Goal: Information Seeking & Learning: Learn about a topic

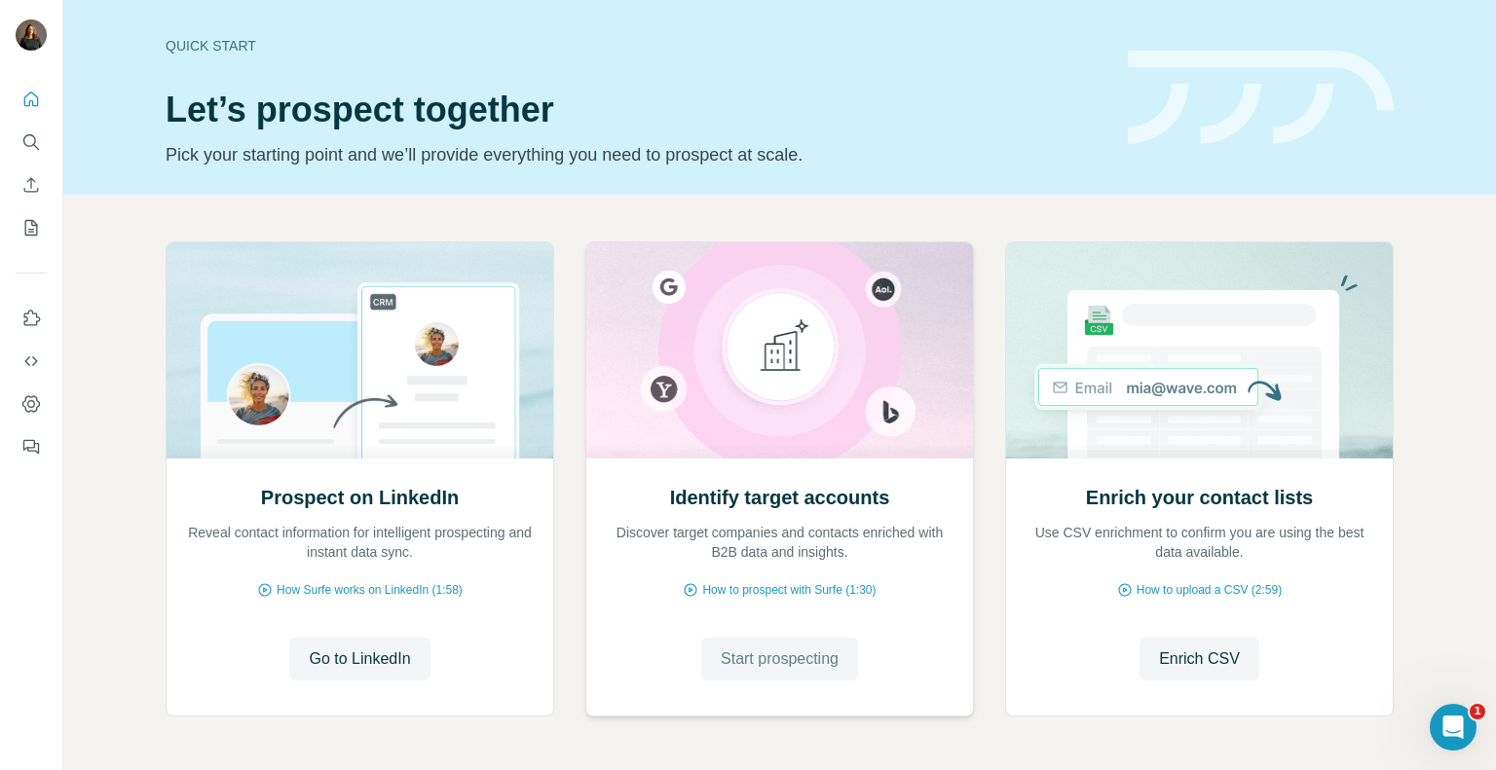
click at [802, 673] on button "Start prospecting" at bounding box center [779, 659] width 157 height 43
click at [825, 675] on button "Start prospecting" at bounding box center [779, 659] width 157 height 43
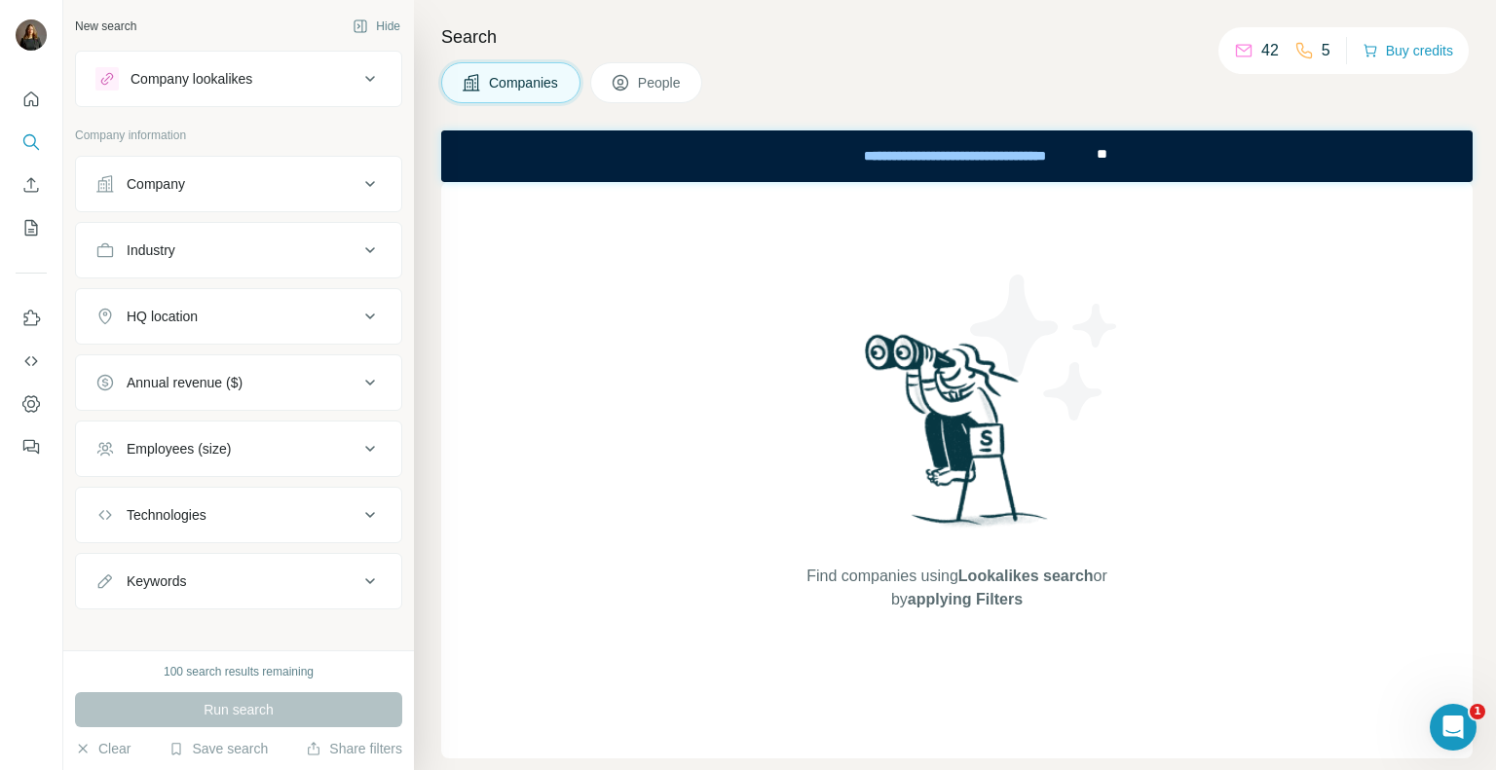
click at [628, 94] on button "People" at bounding box center [646, 82] width 113 height 41
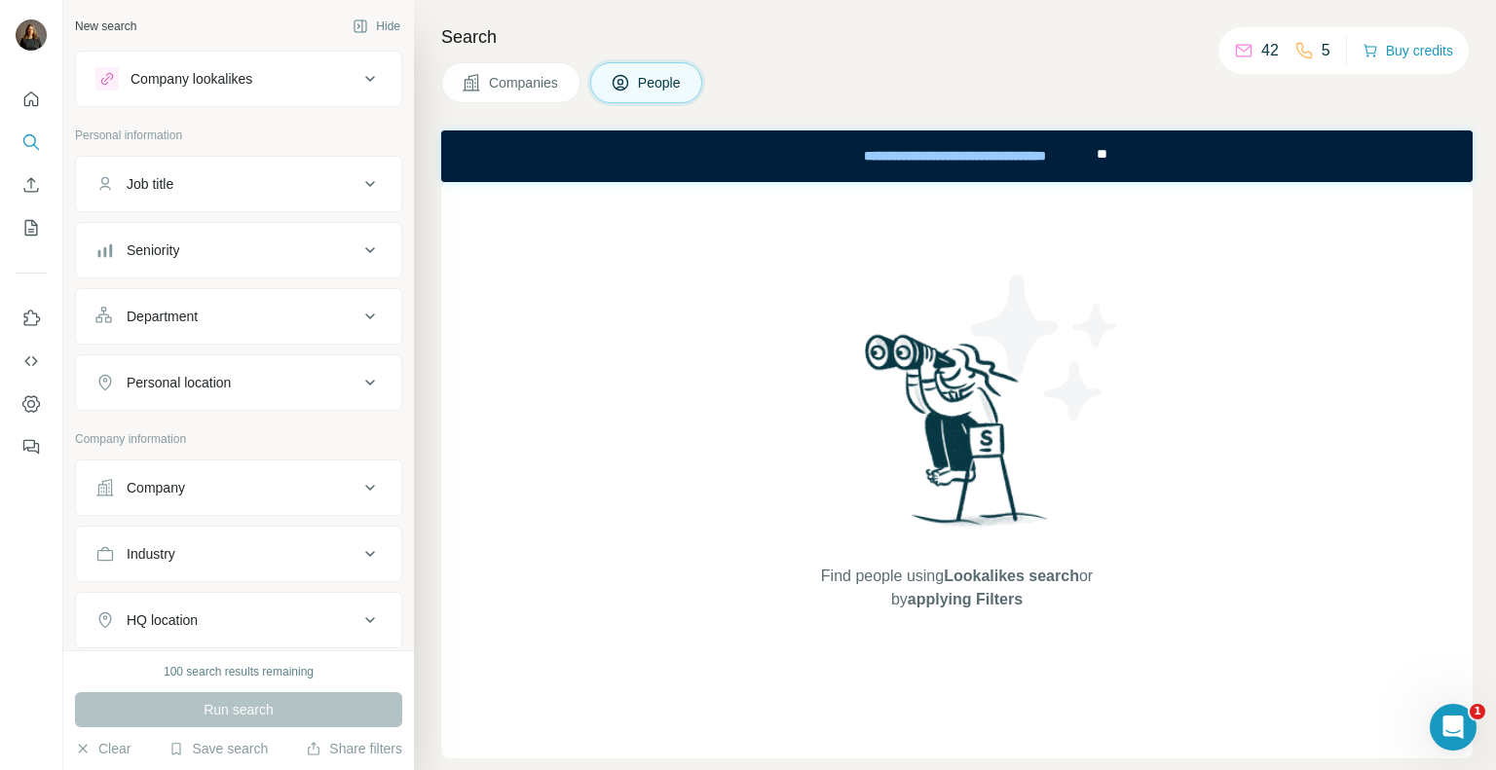
click at [535, 87] on span "Companies" at bounding box center [524, 82] width 71 height 19
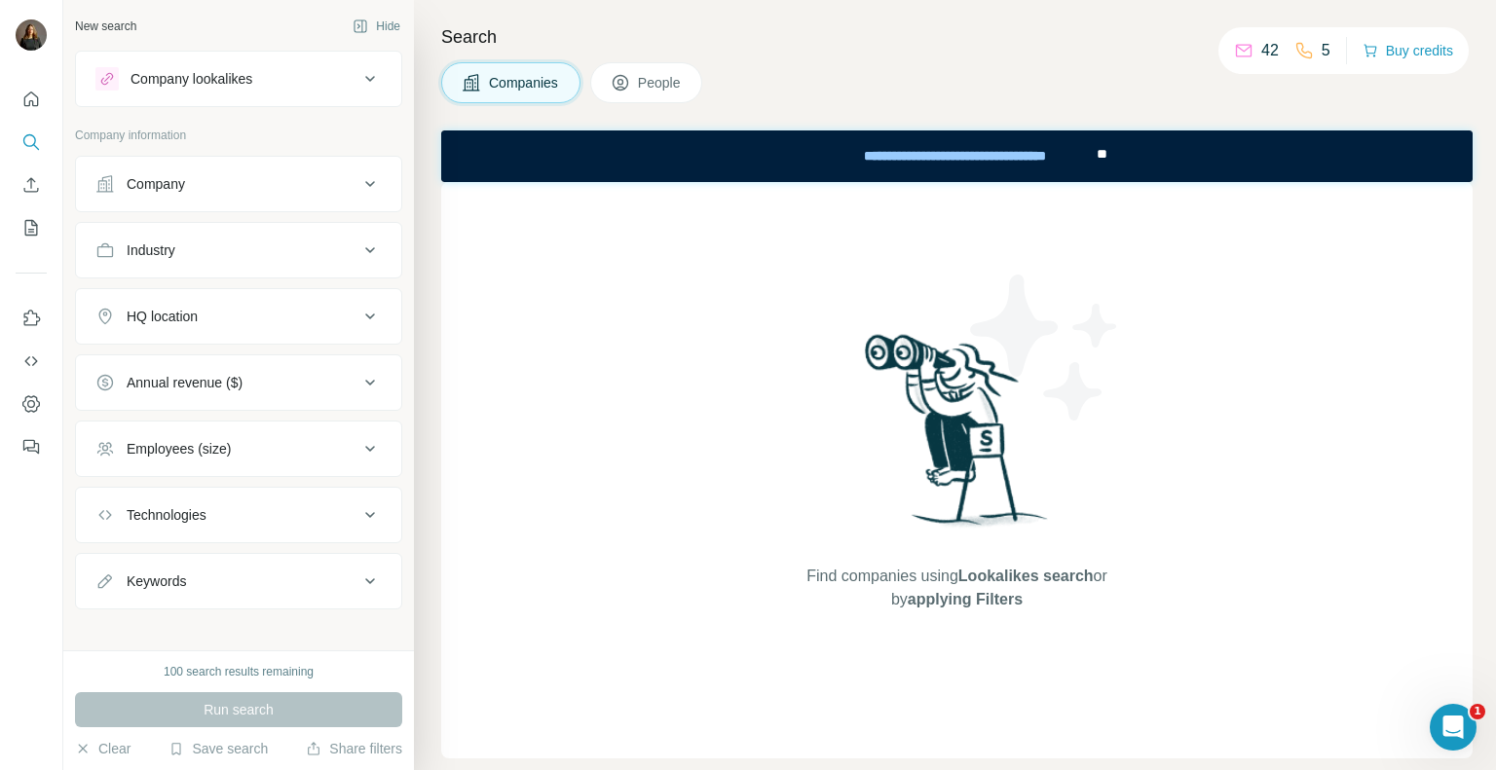
click at [468, 127] on div "Search Companies People Find companies using Lookalikes search or by applying F…" at bounding box center [955, 385] width 1082 height 770
click at [288, 177] on div "Company" at bounding box center [226, 183] width 263 height 19
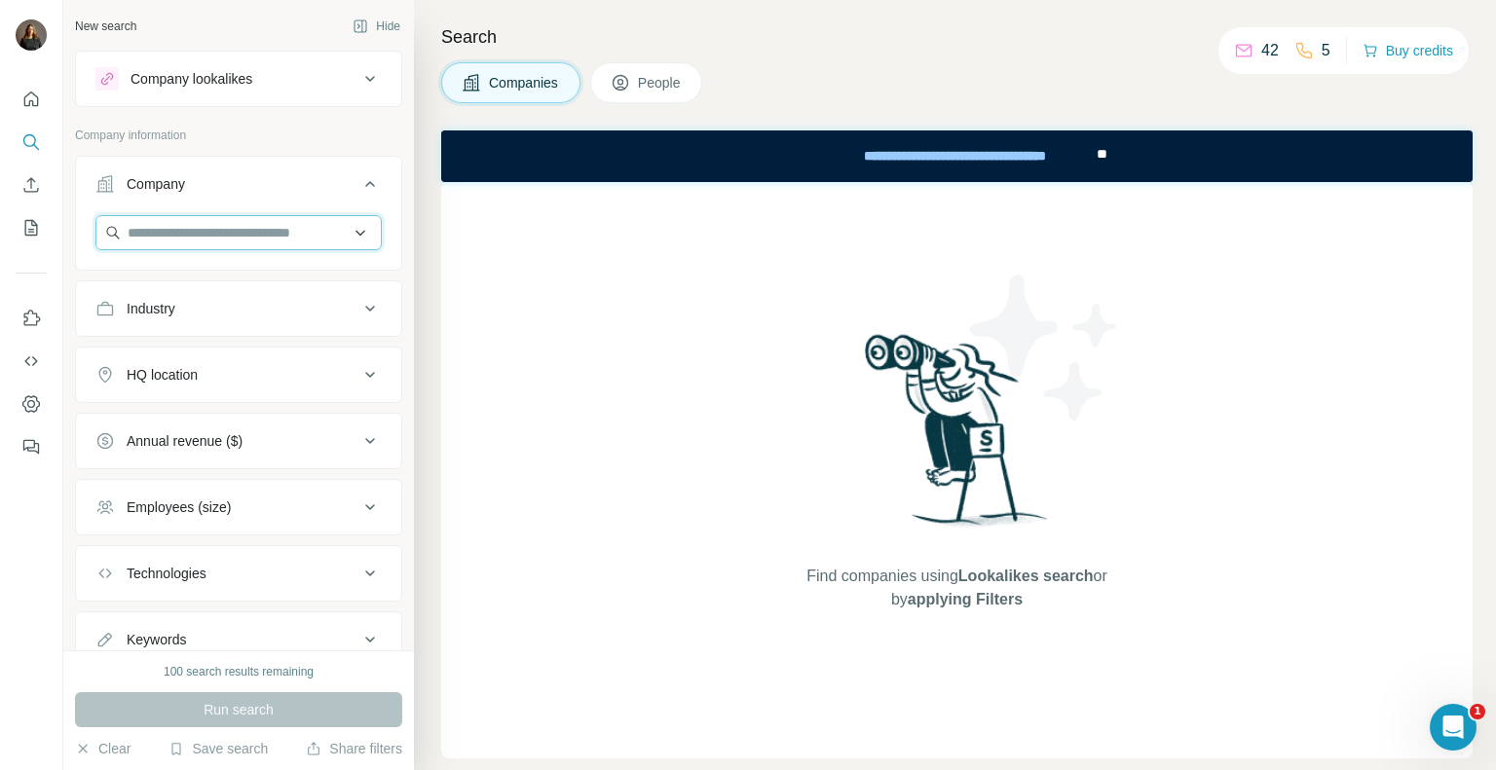
click at [302, 228] on input "text" at bounding box center [238, 232] width 286 height 35
click at [343, 241] on input "text" at bounding box center [238, 232] width 286 height 35
click at [343, 232] on input "text" at bounding box center [238, 232] width 286 height 35
drag, startPoint x: 288, startPoint y: 350, endPoint x: 288, endPoint y: 317, distance: 33.1
click at [289, 352] on button "HQ location" at bounding box center [238, 375] width 325 height 47
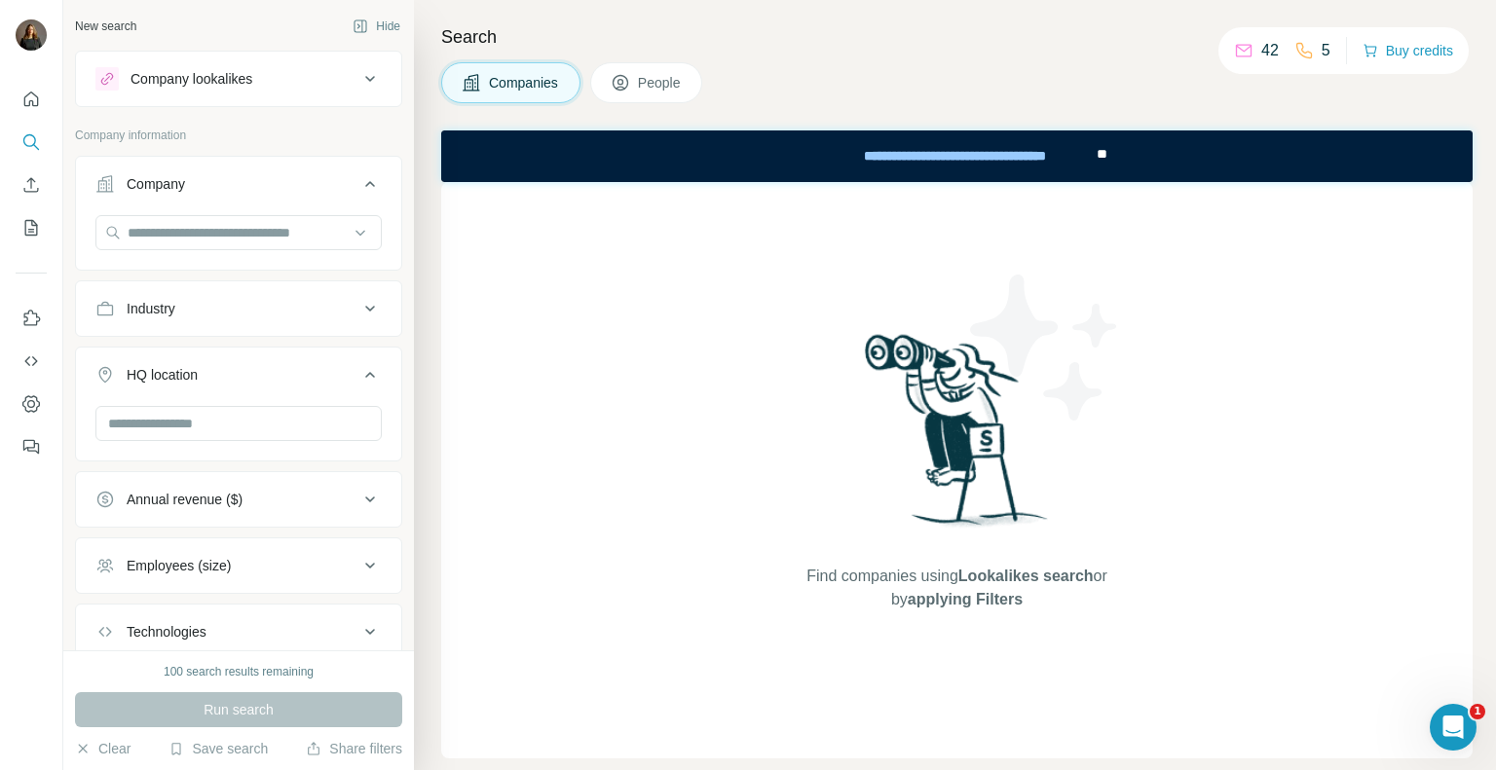
click at [289, 305] on div "Industry" at bounding box center [226, 308] width 263 height 19
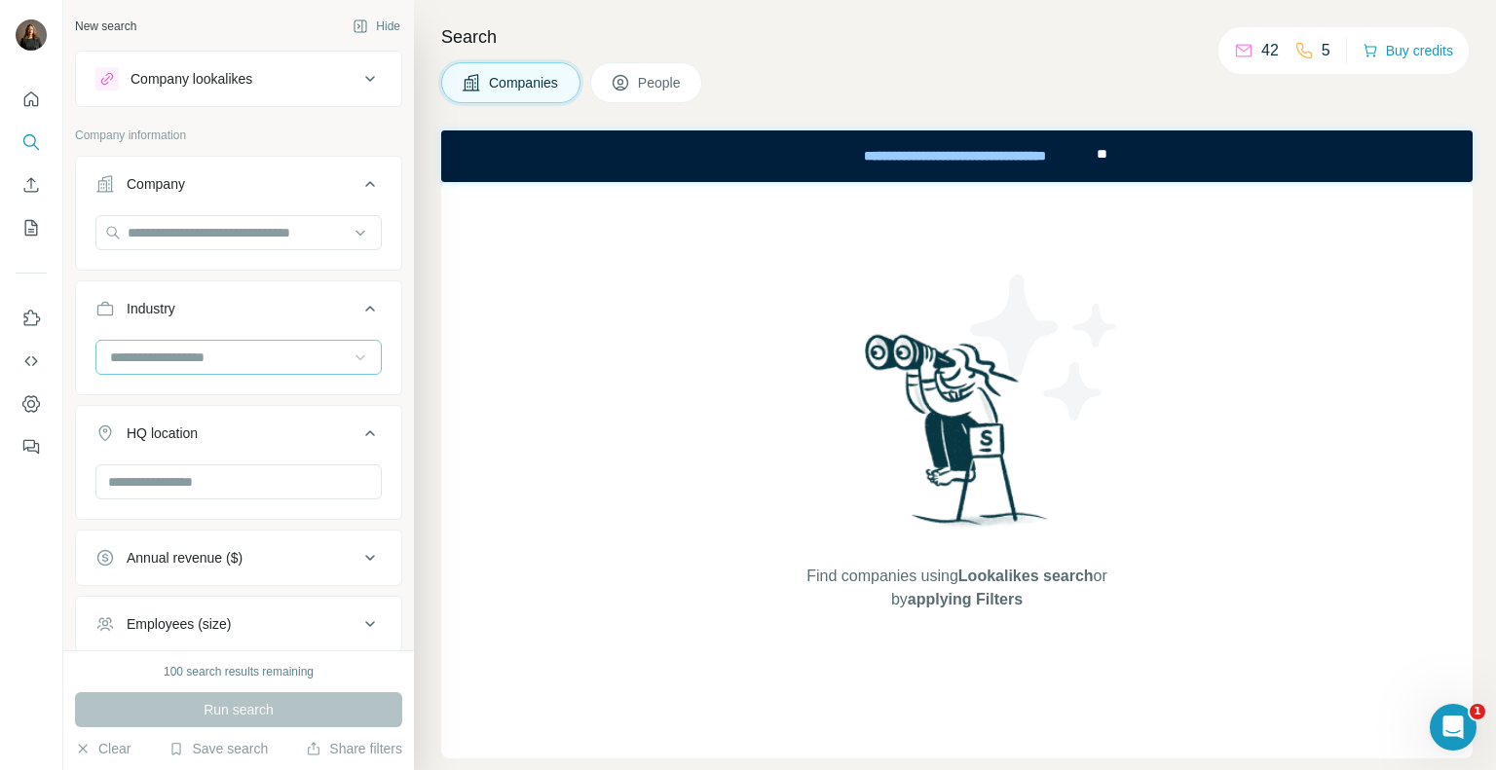
click at [337, 348] on div at bounding box center [238, 357] width 286 height 35
click at [338, 571] on button "Annual revenue ($)" at bounding box center [238, 558] width 325 height 47
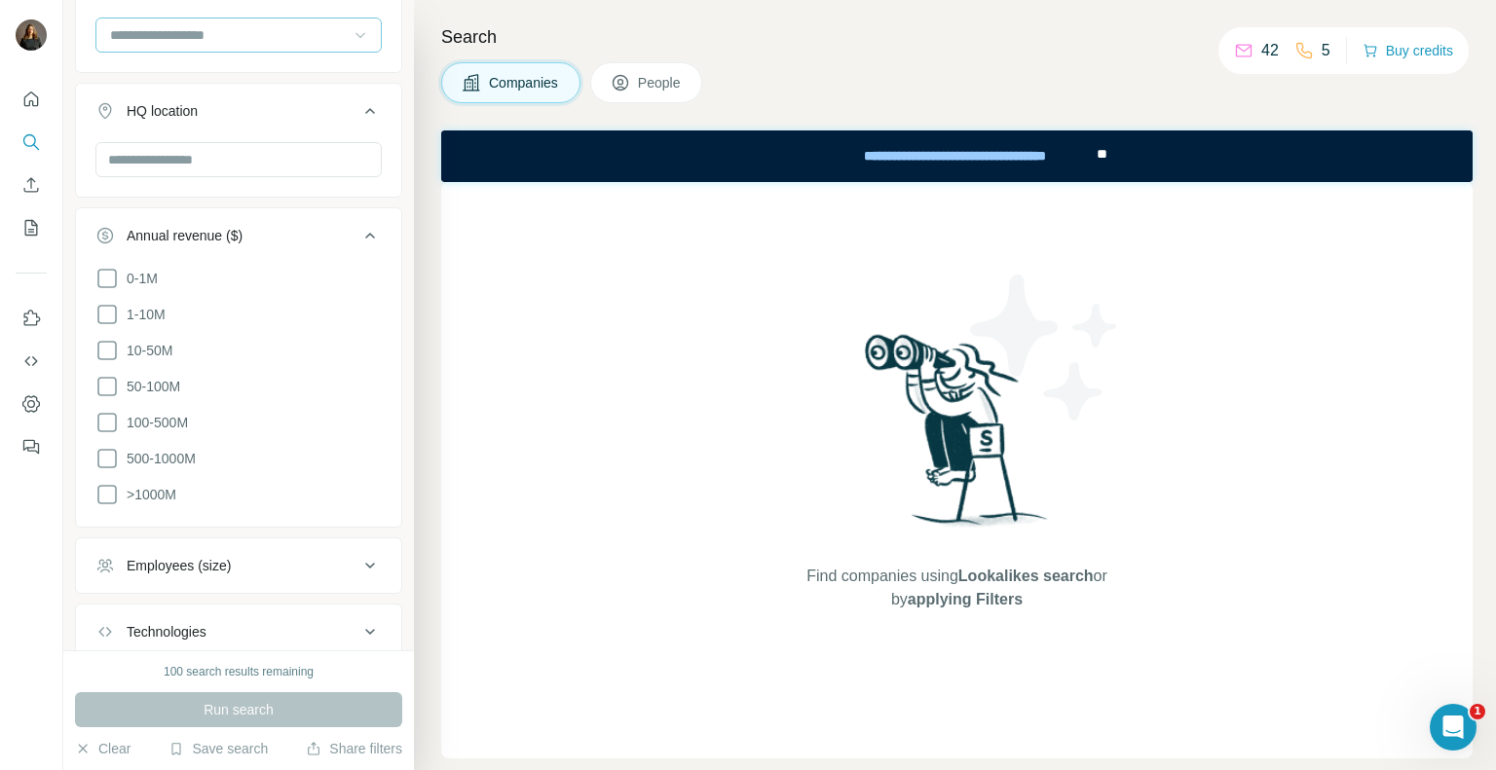
scroll to position [448, 0]
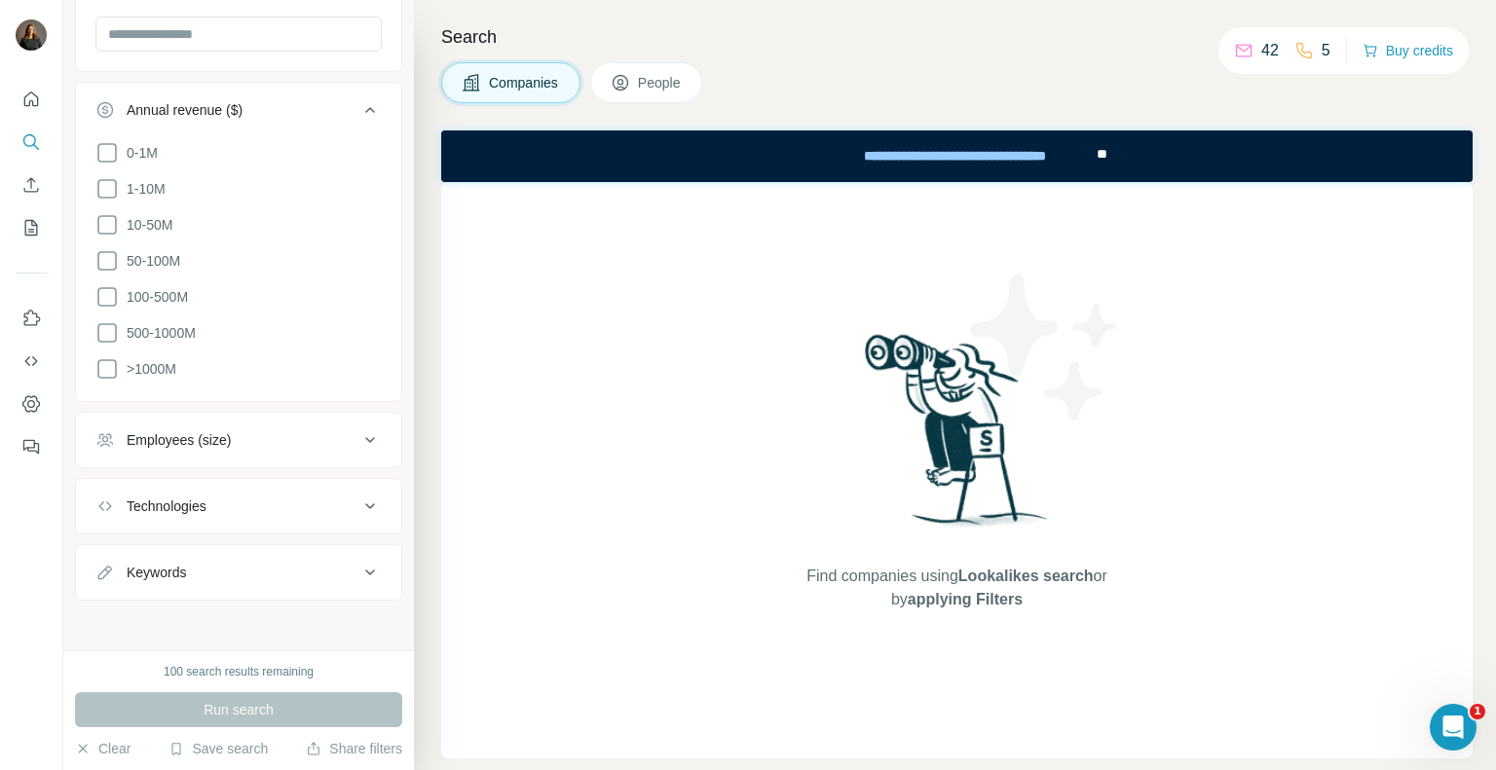
click at [666, 469] on div "Find companies using Lookalikes search or by applying Filters" at bounding box center [956, 470] width 1031 height 577
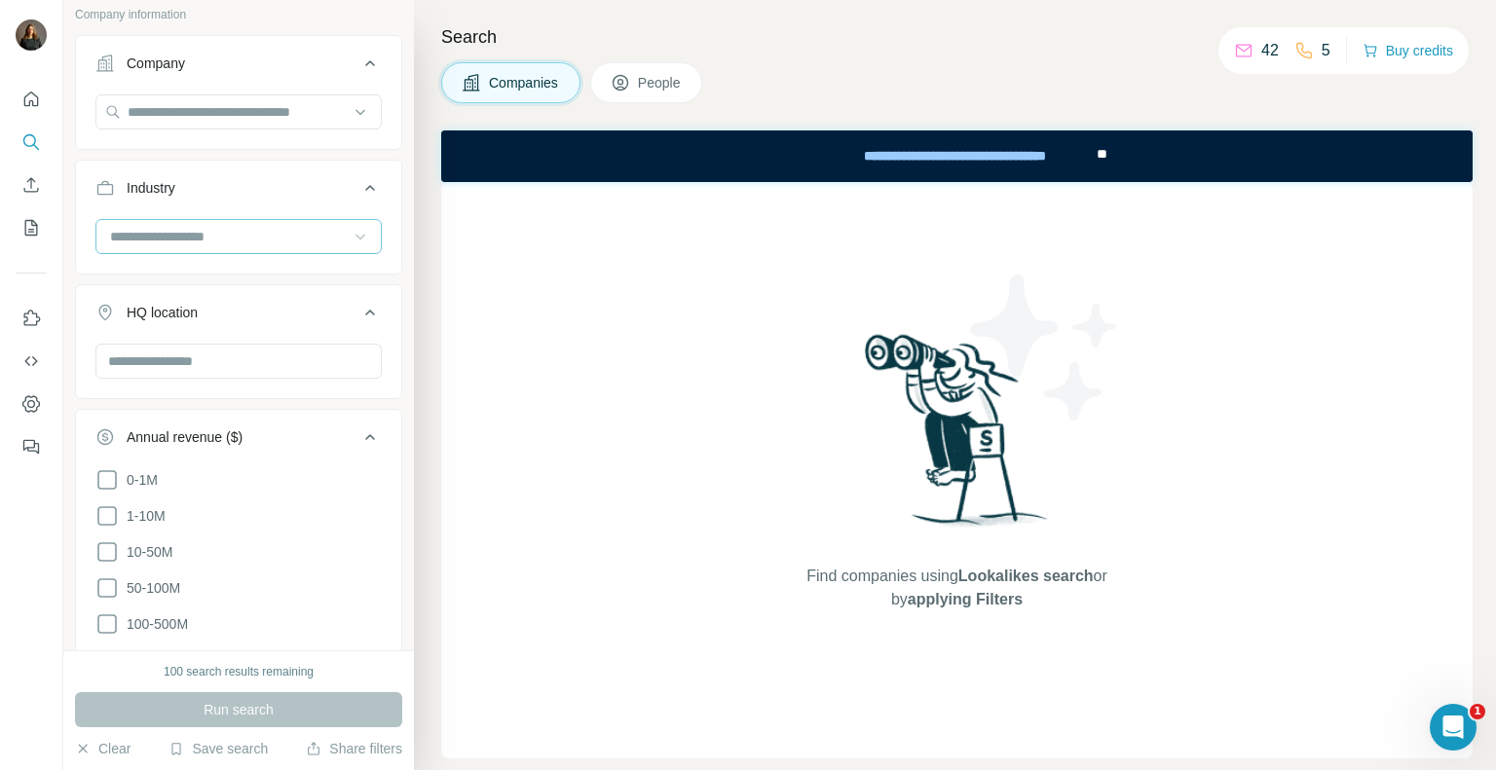
scroll to position [0, 0]
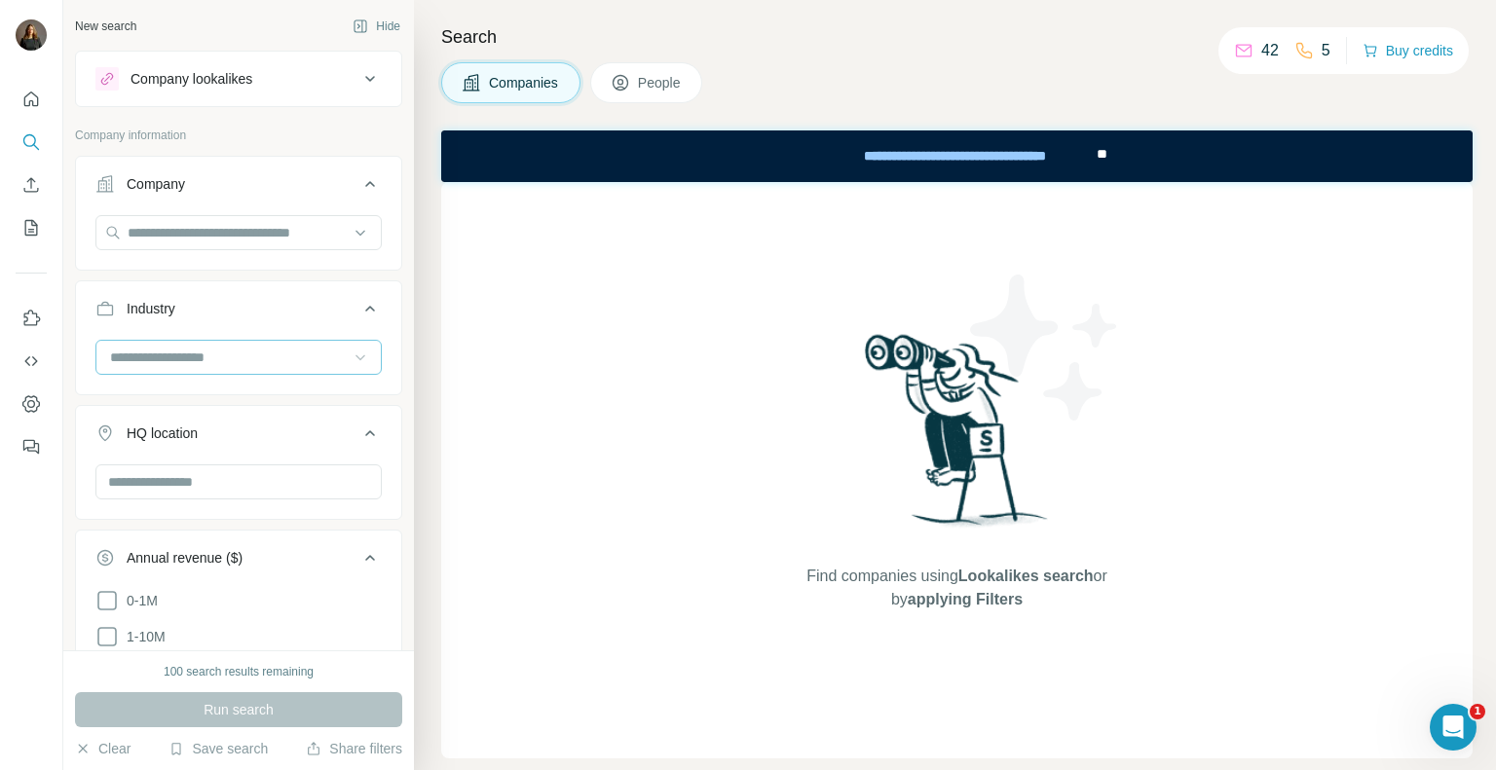
click at [246, 59] on button "Company lookalikes" at bounding box center [238, 79] width 325 height 47
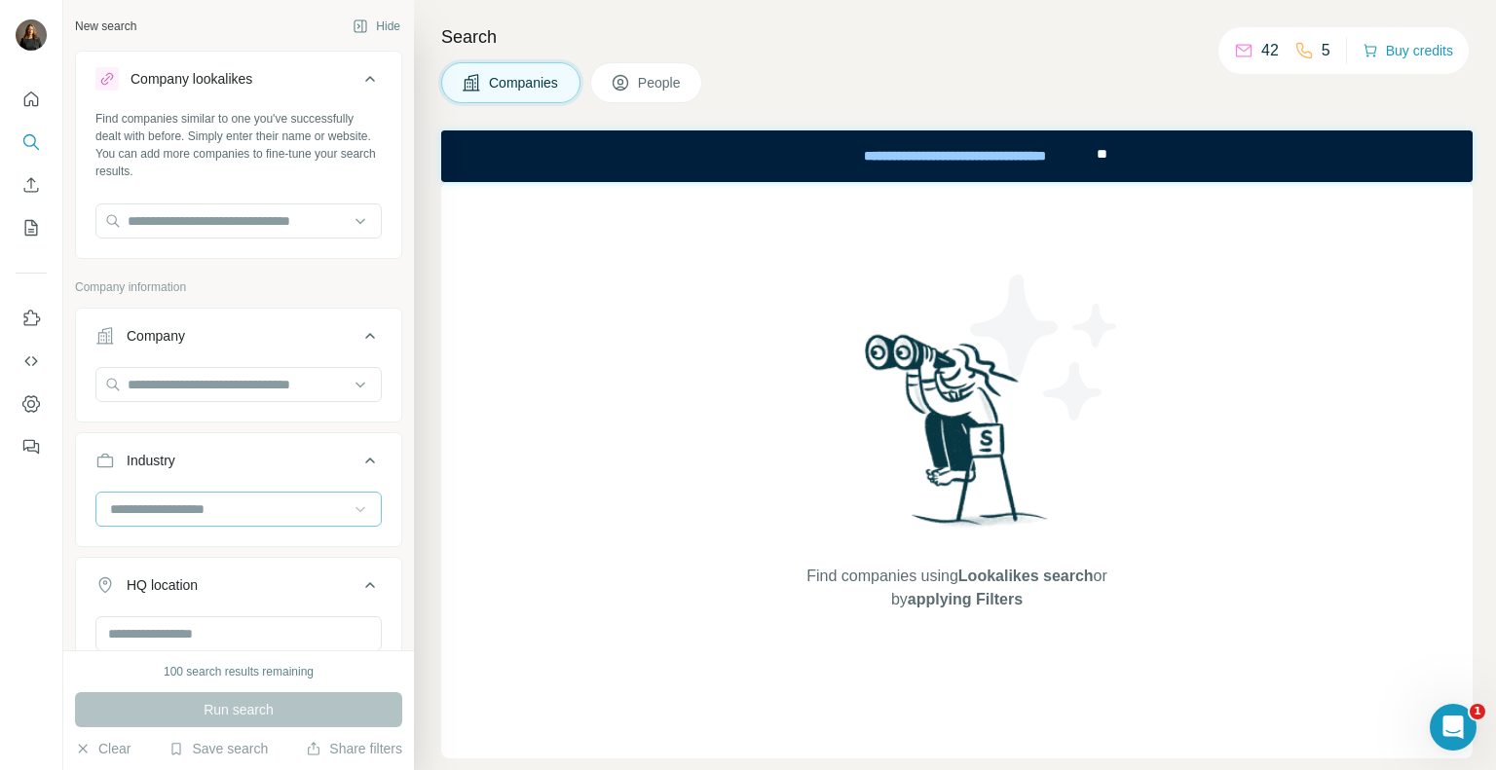
click at [281, 516] on input at bounding box center [228, 509] width 241 height 21
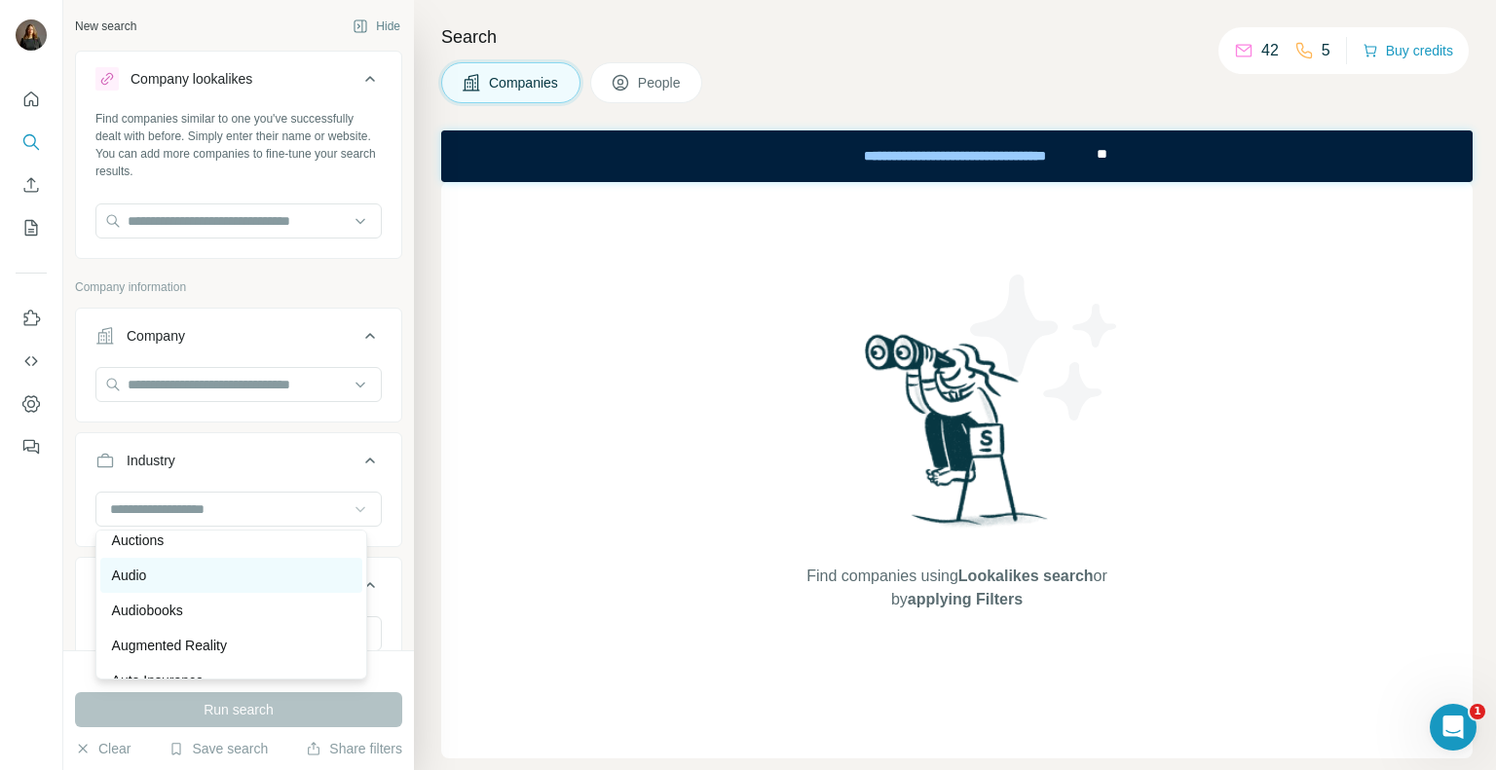
click at [224, 593] on div "Audio" at bounding box center [231, 575] width 262 height 35
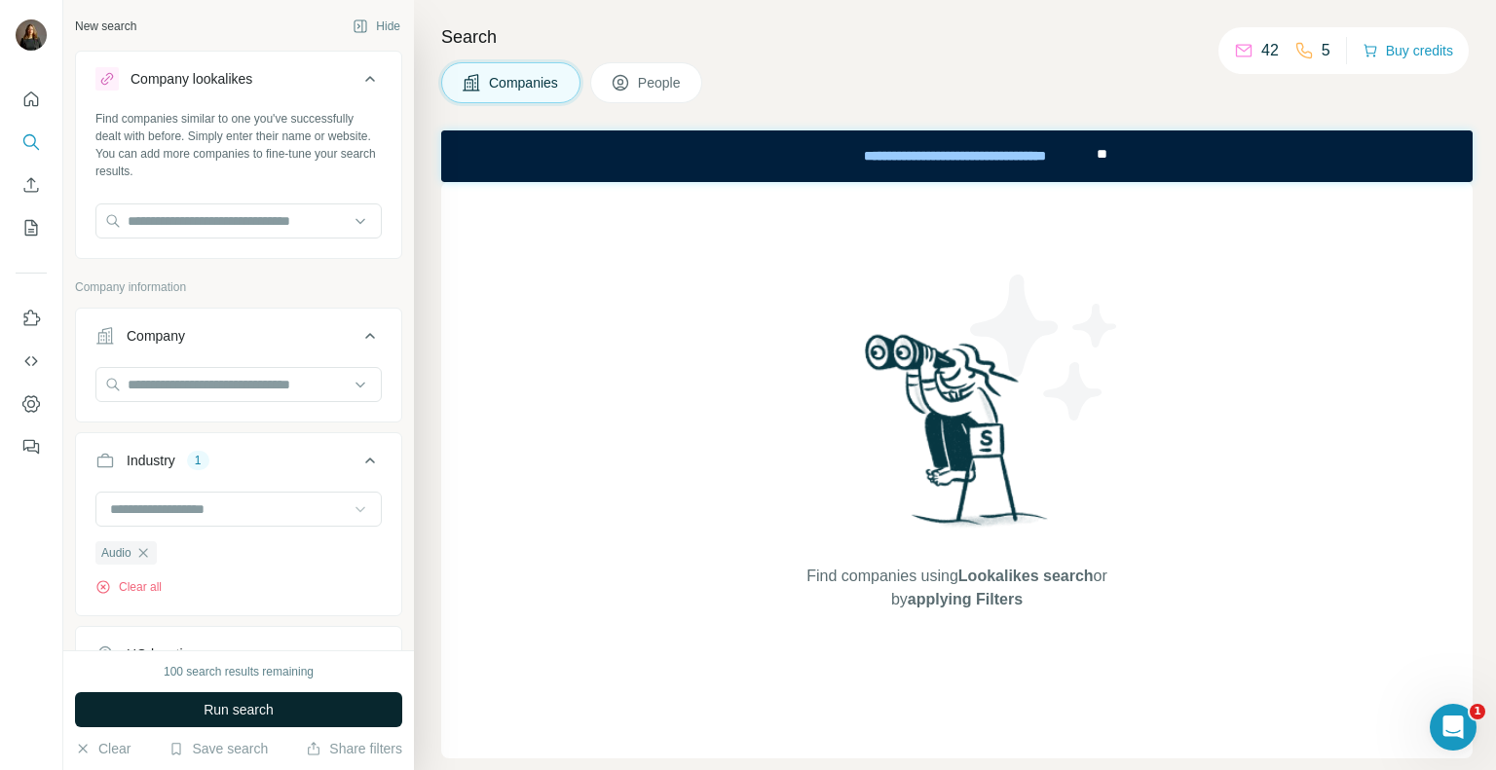
click at [280, 714] on button "Run search" at bounding box center [238, 709] width 327 height 35
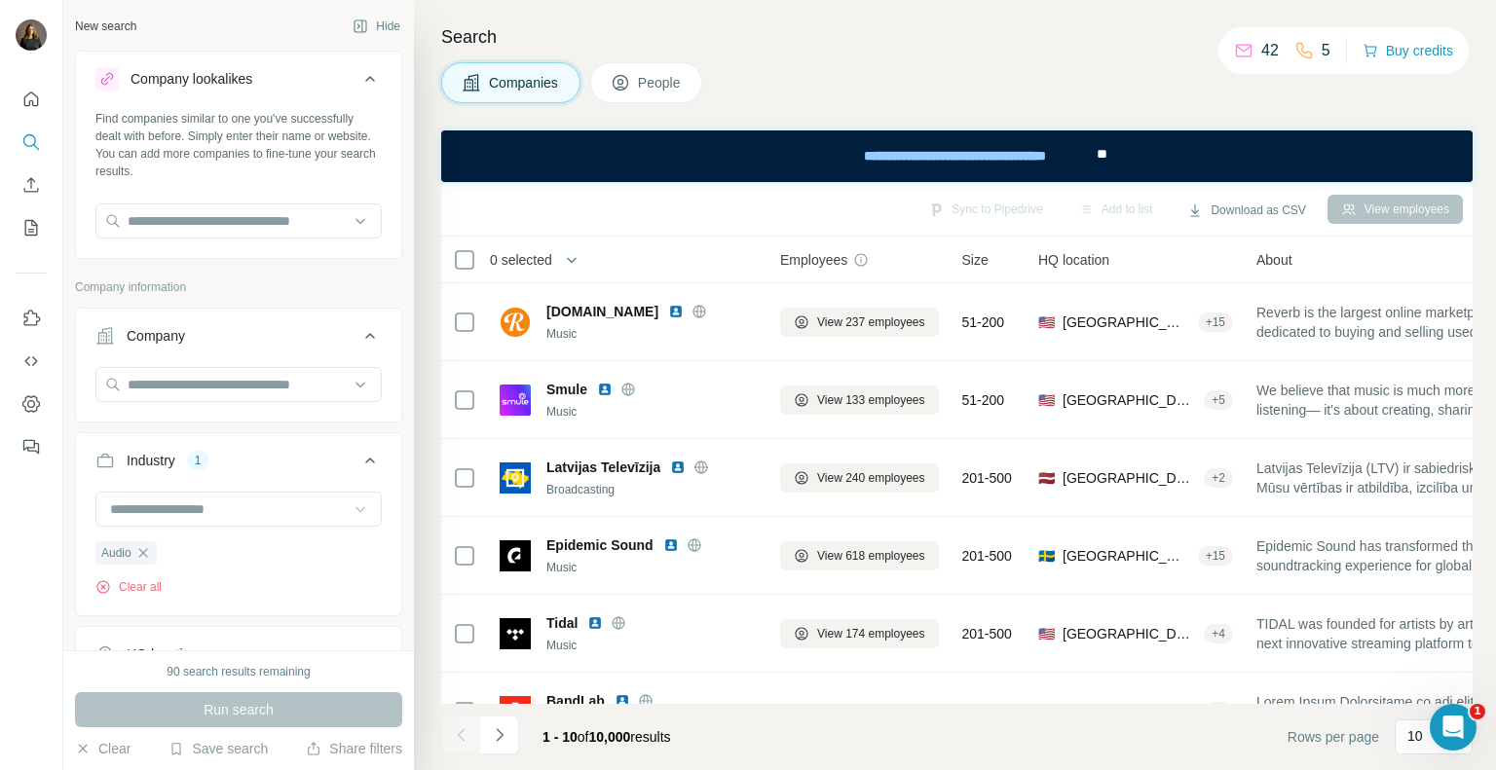
click at [671, 92] on span "People" at bounding box center [660, 82] width 45 height 19
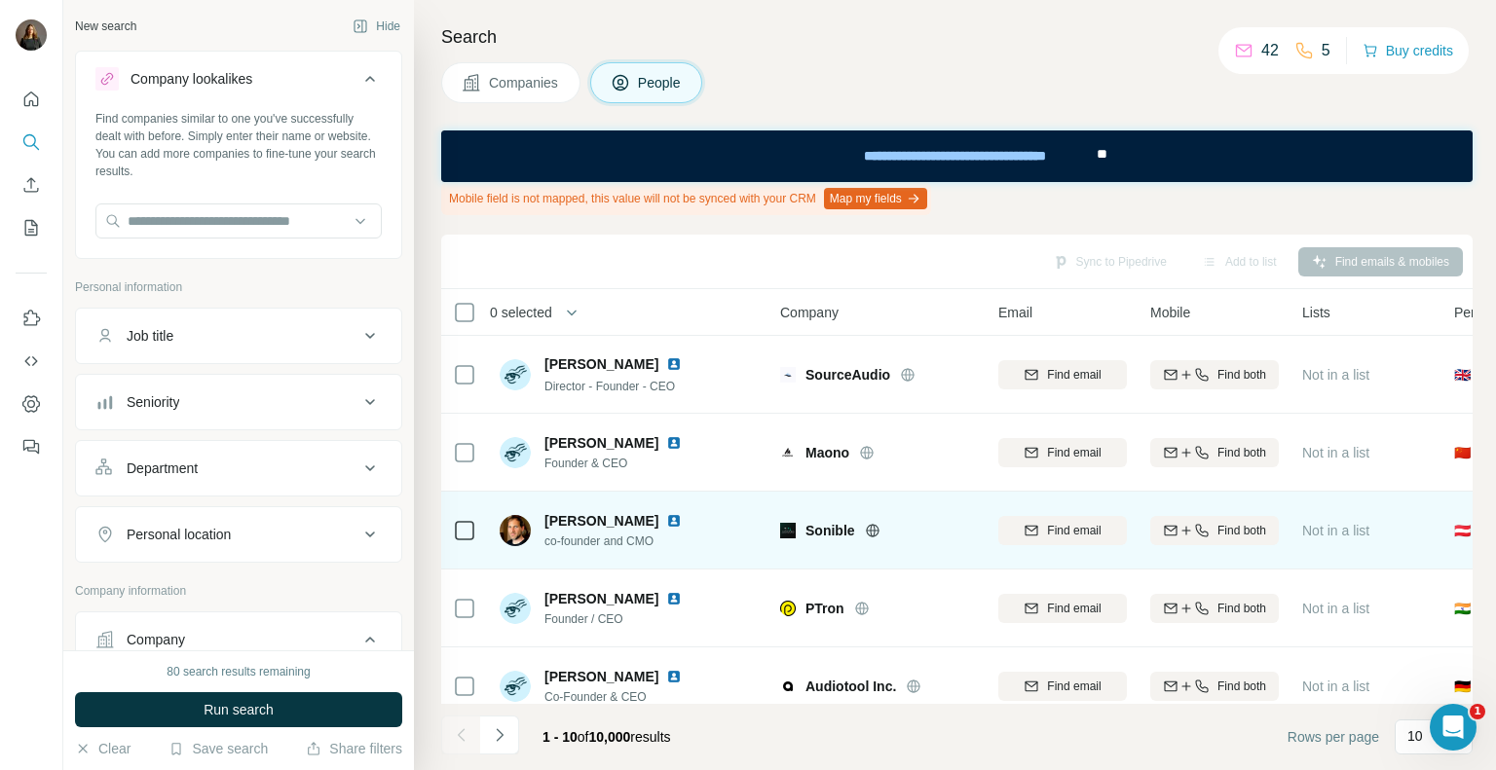
drag, startPoint x: 487, startPoint y: 81, endPoint x: 587, endPoint y: 503, distance: 434.4
click at [487, 81] on button "Companies" at bounding box center [510, 82] width 139 height 41
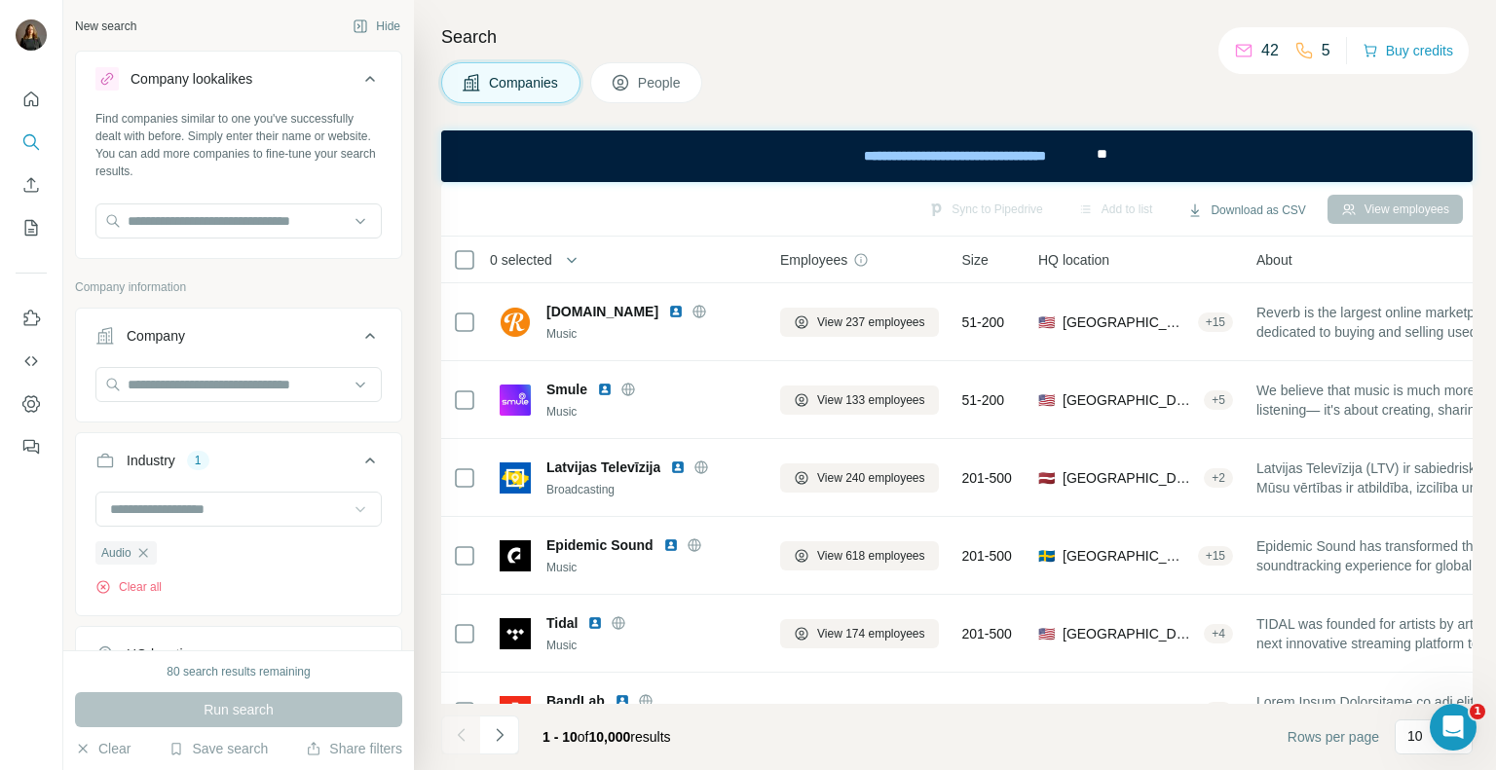
click at [649, 89] on span "People" at bounding box center [660, 82] width 45 height 19
